Goal: Book appointment/travel/reservation

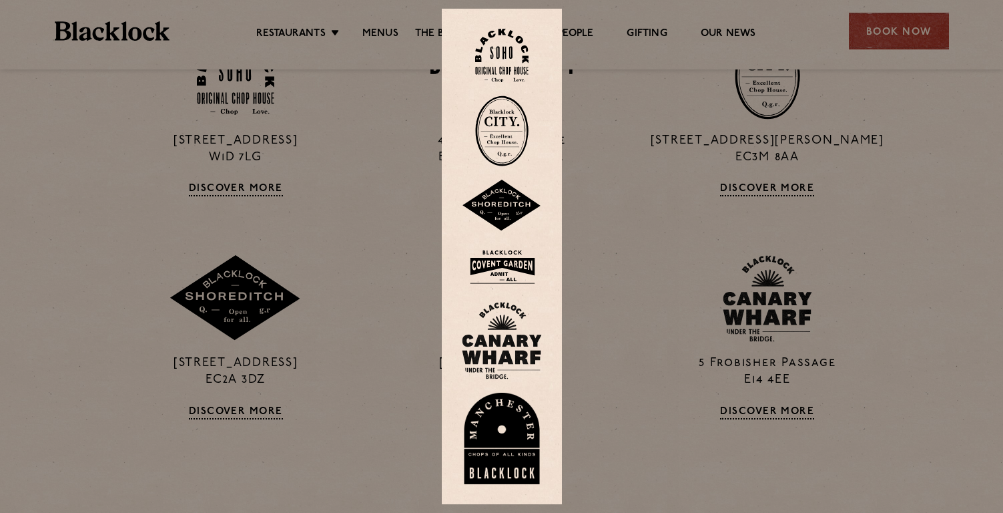
click at [507, 135] on img at bounding box center [501, 130] width 53 height 71
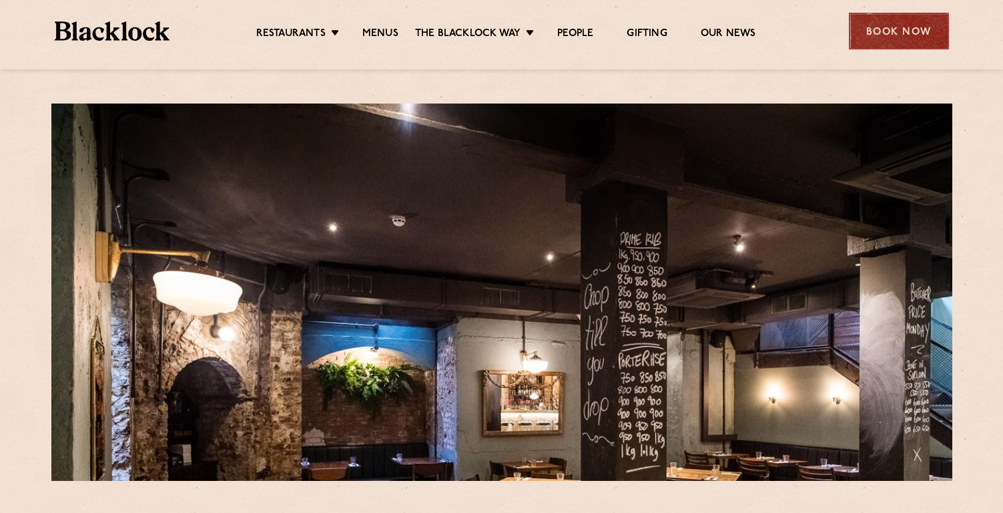
click at [914, 30] on div "Book Now" at bounding box center [899, 31] width 100 height 37
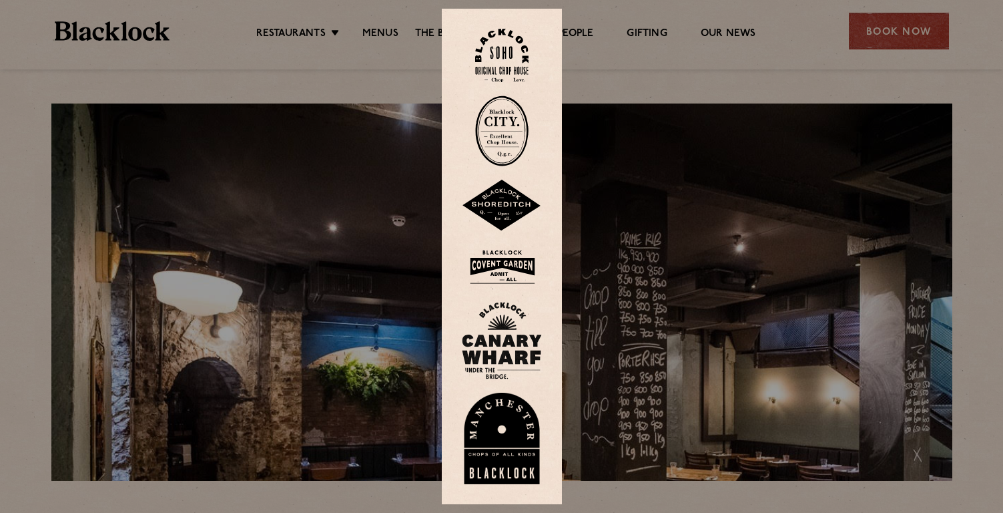
click at [505, 117] on img at bounding box center [501, 130] width 53 height 71
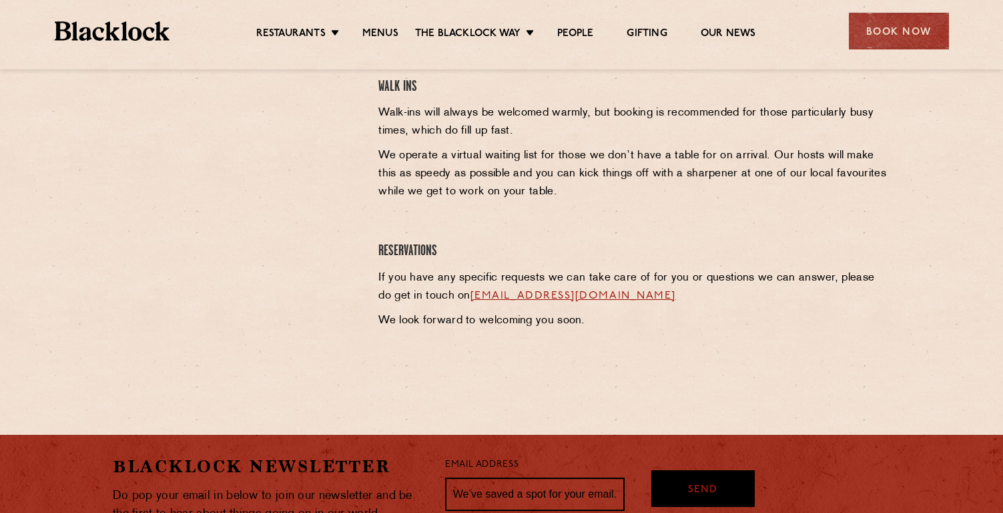
scroll to position [548, 0]
